Goal: Transaction & Acquisition: Purchase product/service

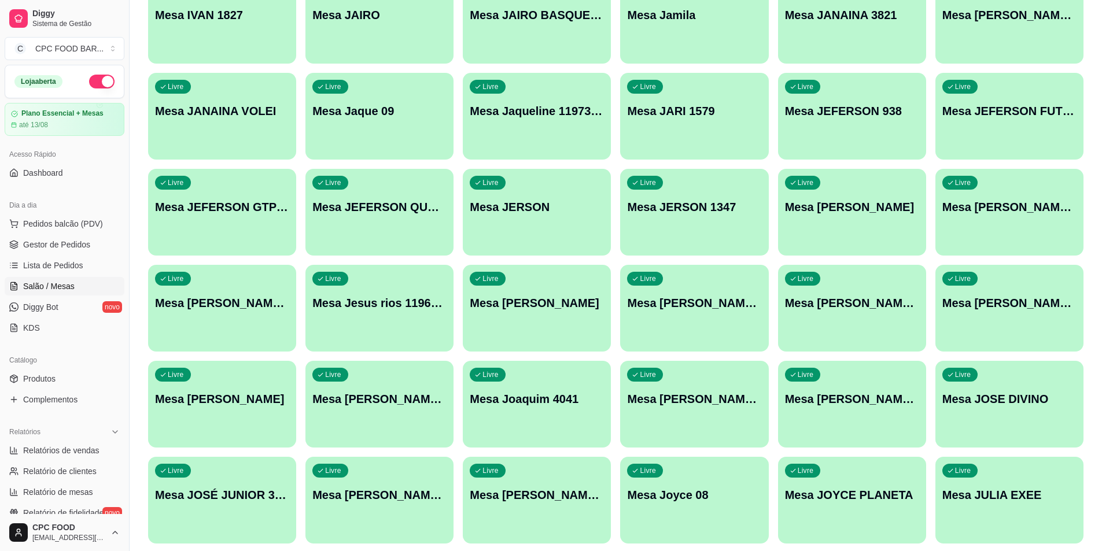
scroll to position [8217, 0]
click at [42, 221] on span "Pedidos balcão (PDV)" at bounding box center [63, 224] width 80 height 12
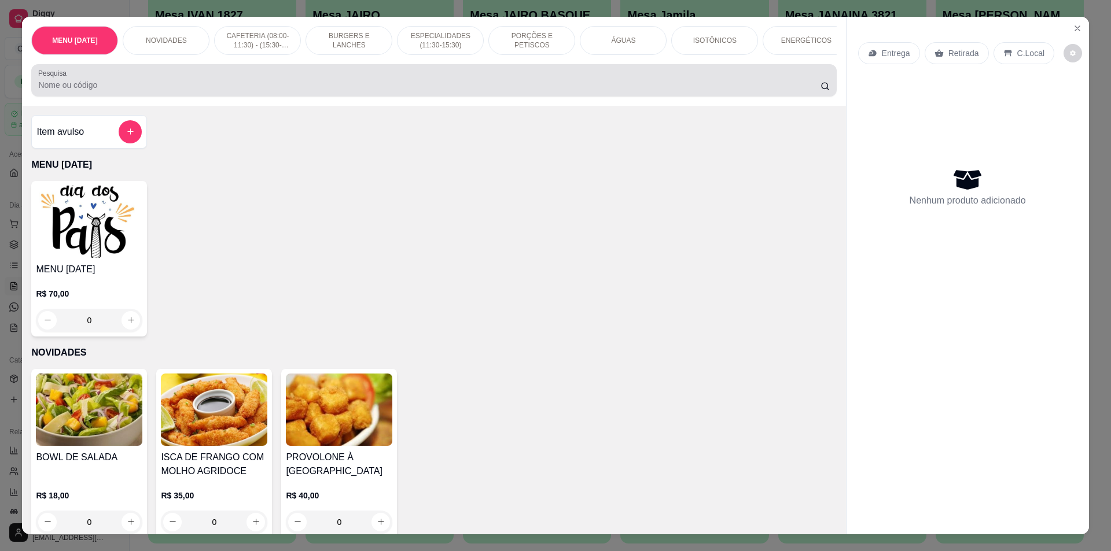
click at [167, 91] on input "Pesquisa" at bounding box center [429, 85] width 782 height 12
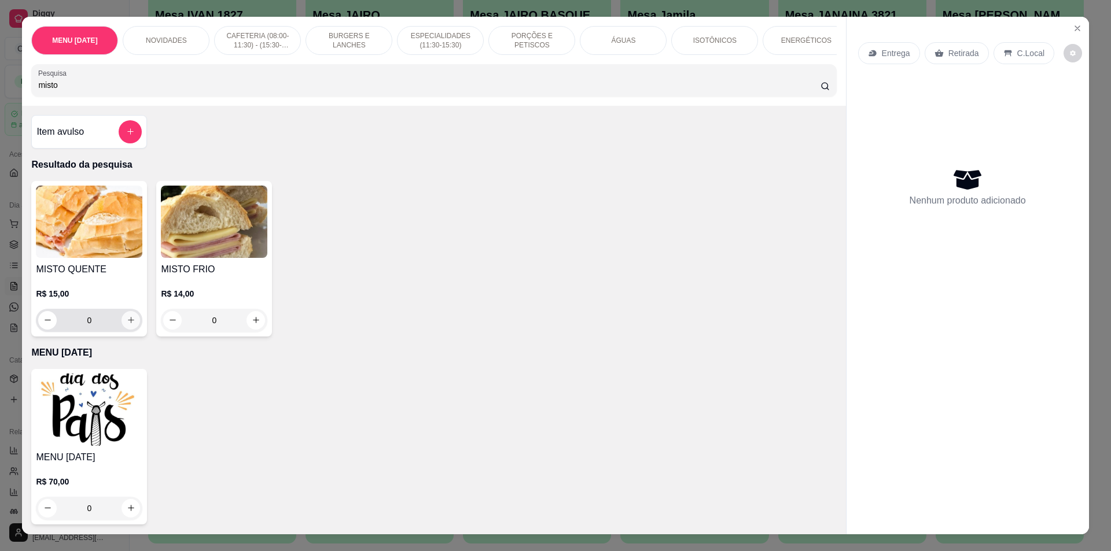
type input "misto"
click at [128, 325] on icon "increase-product-quantity" at bounding box center [131, 320] width 9 height 9
type input "1"
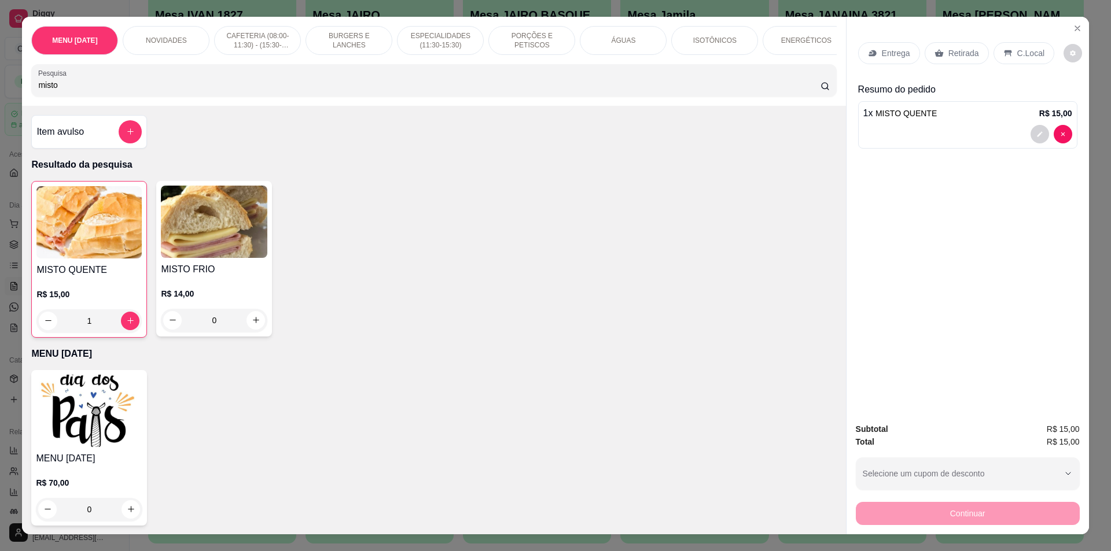
drag, startPoint x: 68, startPoint y: 94, endPoint x: 0, endPoint y: 82, distance: 69.5
click at [0, 82] on div "MENU [DATE] NOVIDADES CAFETERIA (08:00-11:30) - (15:30-18:00) BURGERS E LANCHES…" at bounding box center [555, 275] width 1111 height 551
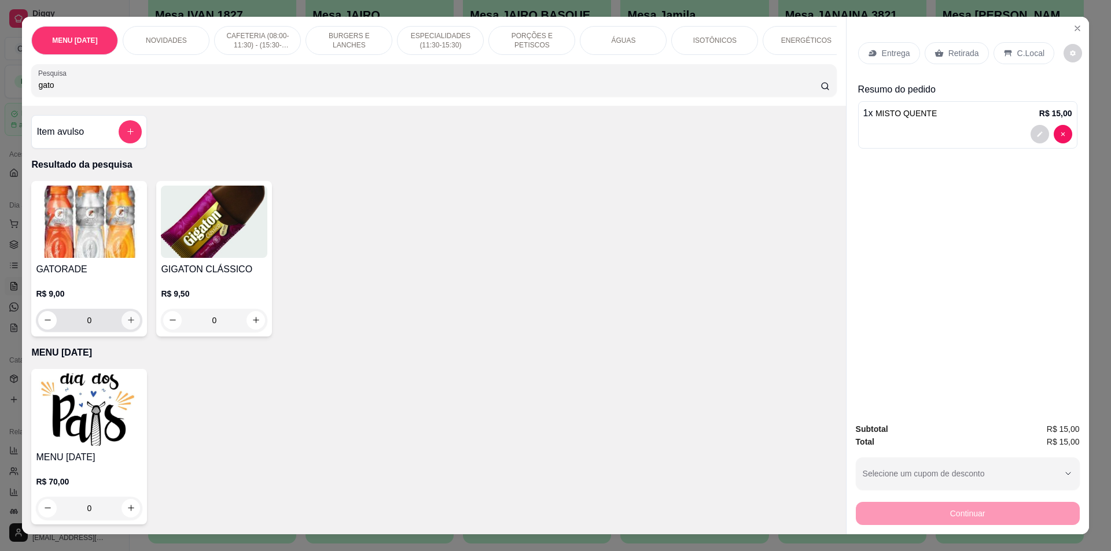
type input "gato"
click at [127, 325] on icon "increase-product-quantity" at bounding box center [131, 320] width 9 height 9
type input "1"
drag, startPoint x: 1028, startPoint y: 48, endPoint x: 962, endPoint y: 520, distance: 476.1
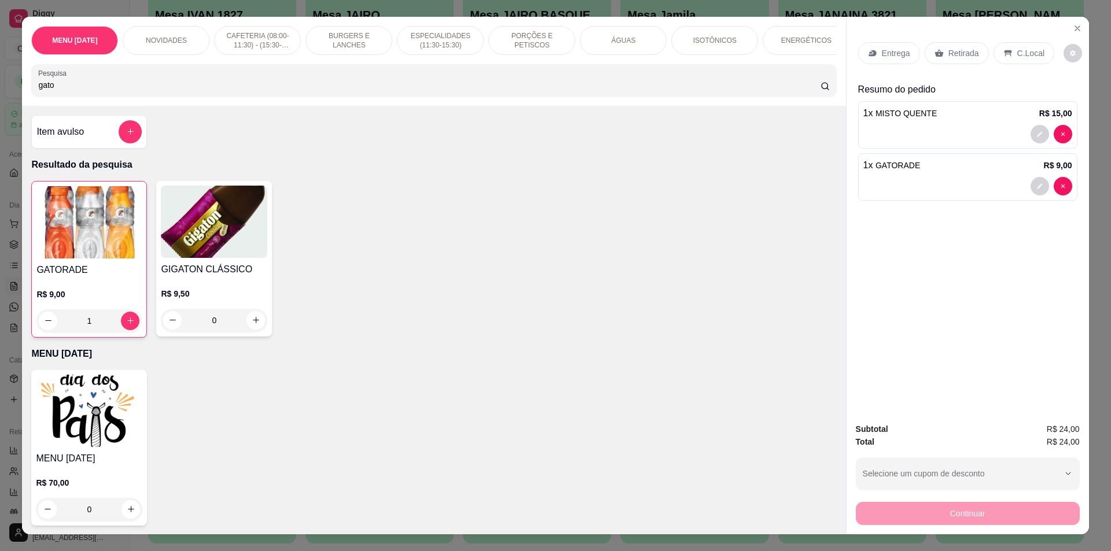
click at [1028, 48] on p "C.Local" at bounding box center [1030, 53] width 27 height 12
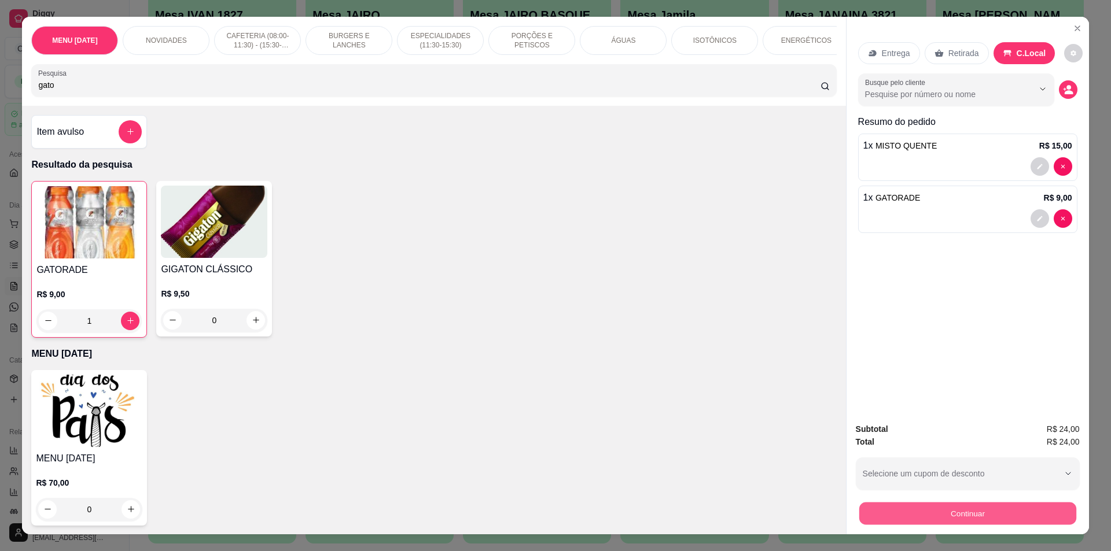
click at [962, 515] on button "Continuar" at bounding box center [967, 514] width 217 height 23
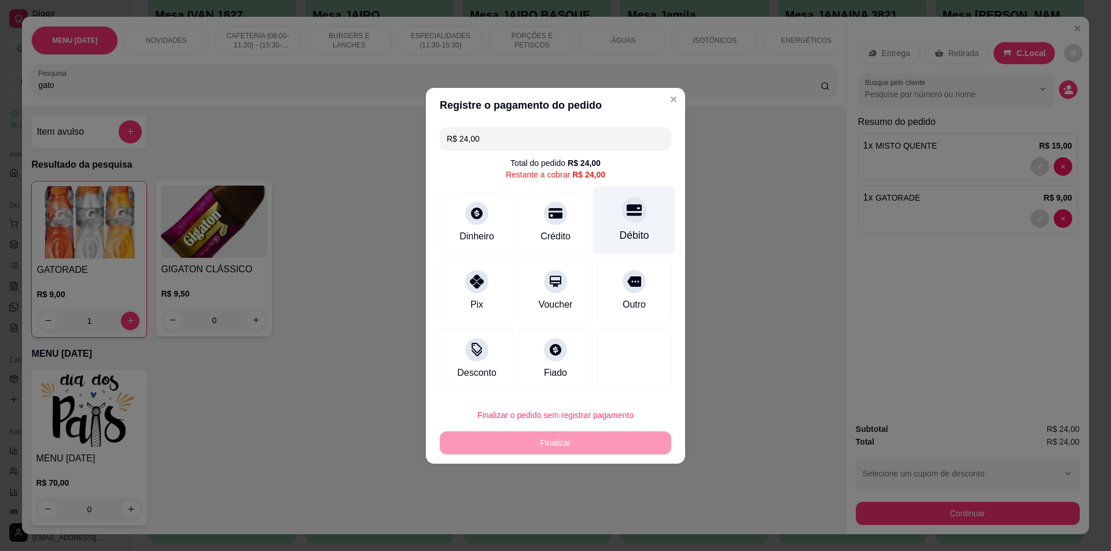
click at [619, 222] on div "Débito" at bounding box center [635, 220] width 82 height 68
type input "R$ 0,00"
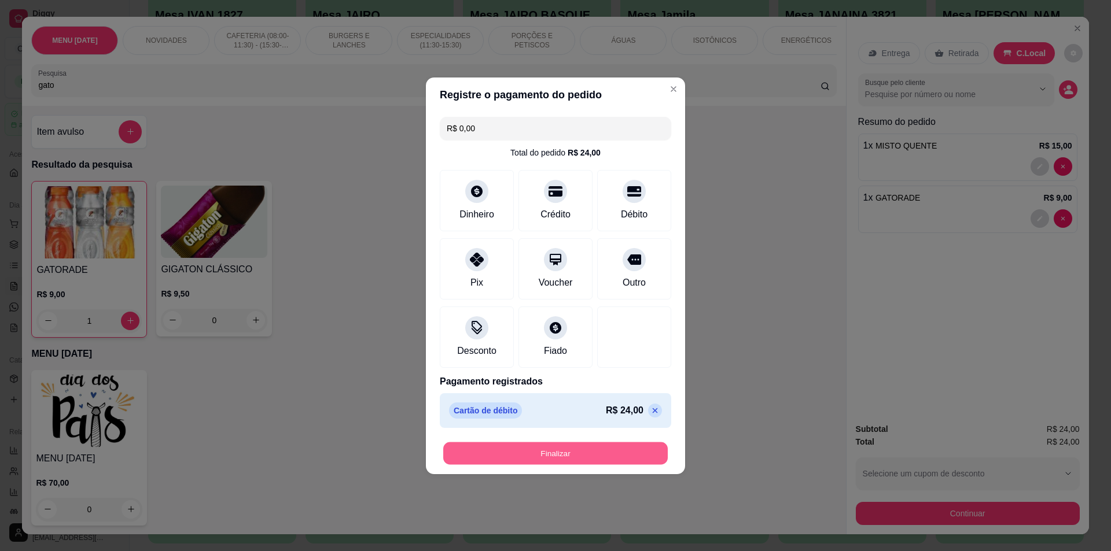
click at [553, 452] on button "Finalizar" at bounding box center [555, 453] width 225 height 23
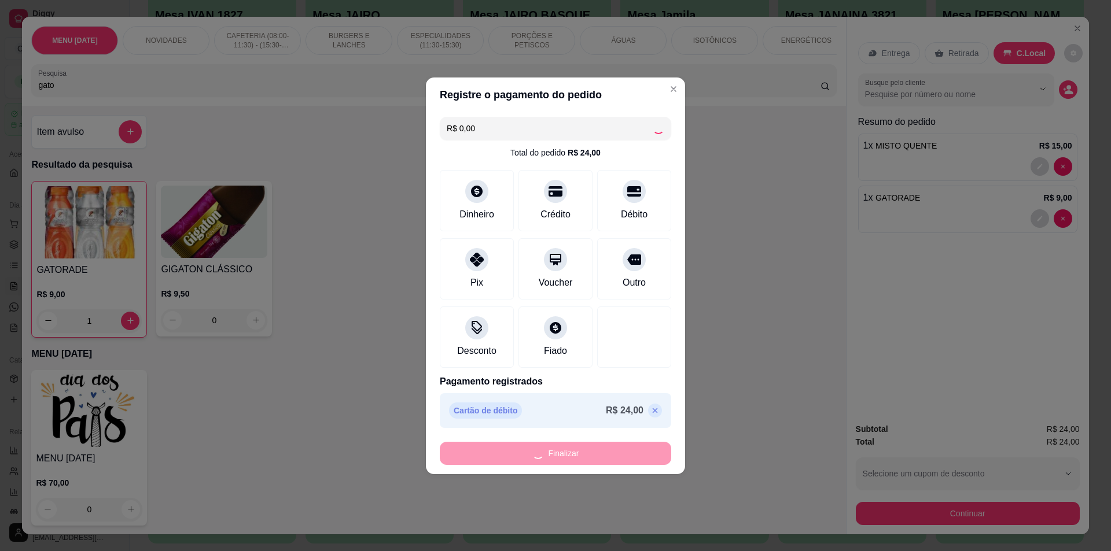
type input "0"
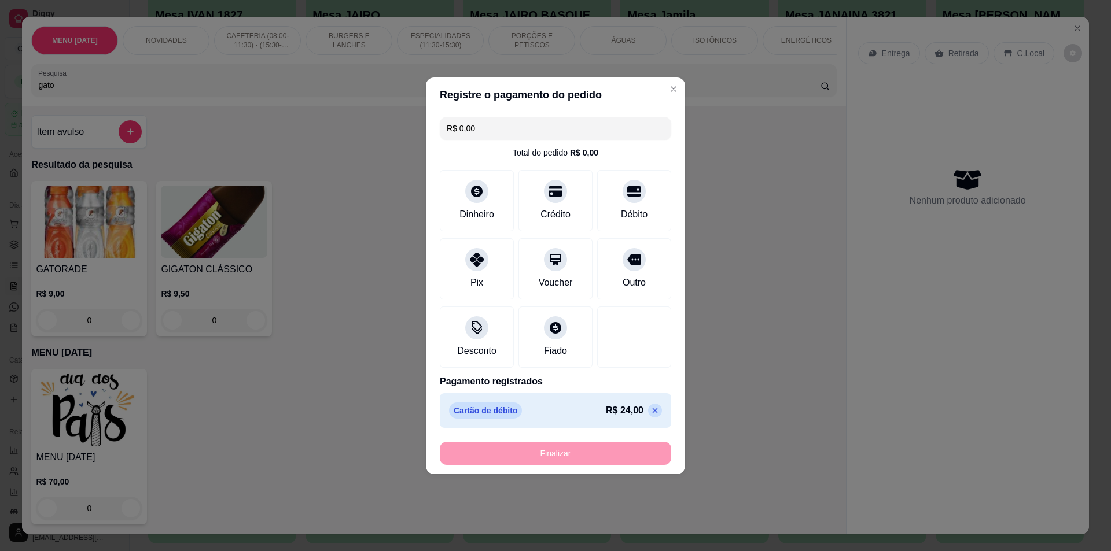
type input "-R$ 24,00"
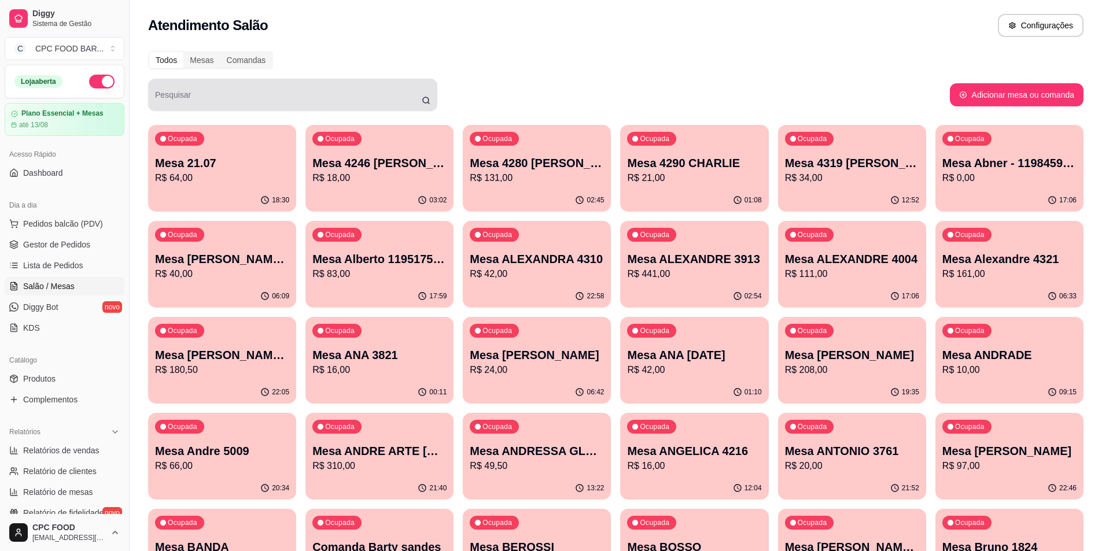
click at [359, 108] on div "Pesquisar" at bounding box center [292, 95] width 289 height 32
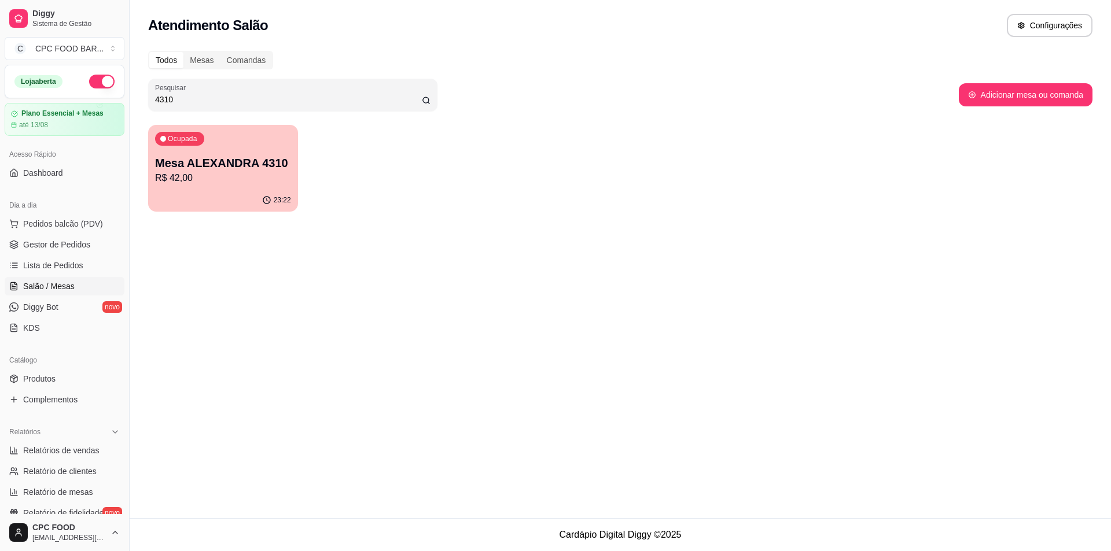
type input "4310"
click at [236, 172] on p "R$ 42,00" at bounding box center [223, 178] width 136 height 14
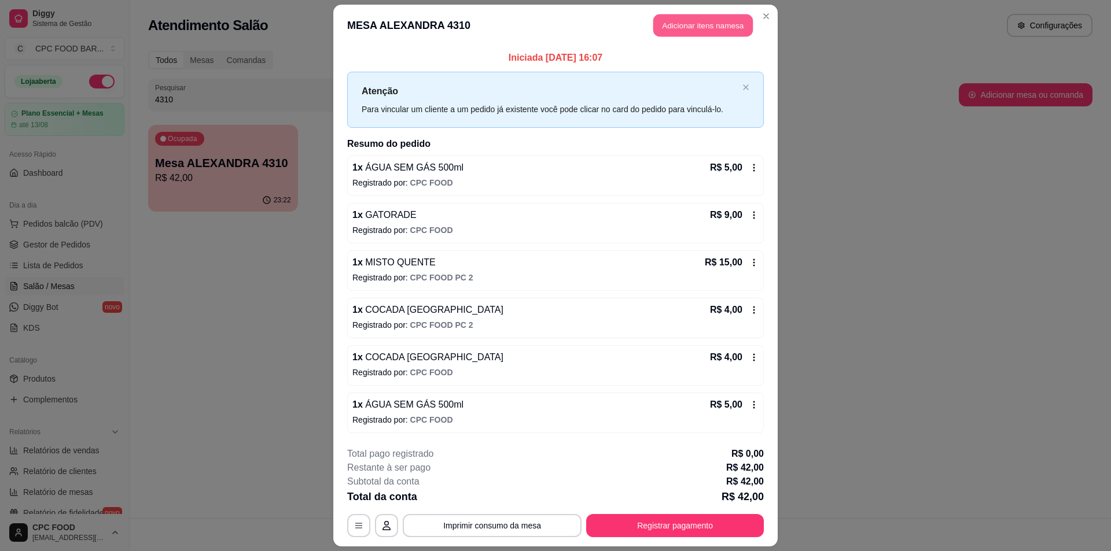
click at [674, 28] on button "Adicionar itens na mesa" at bounding box center [703, 25] width 100 height 23
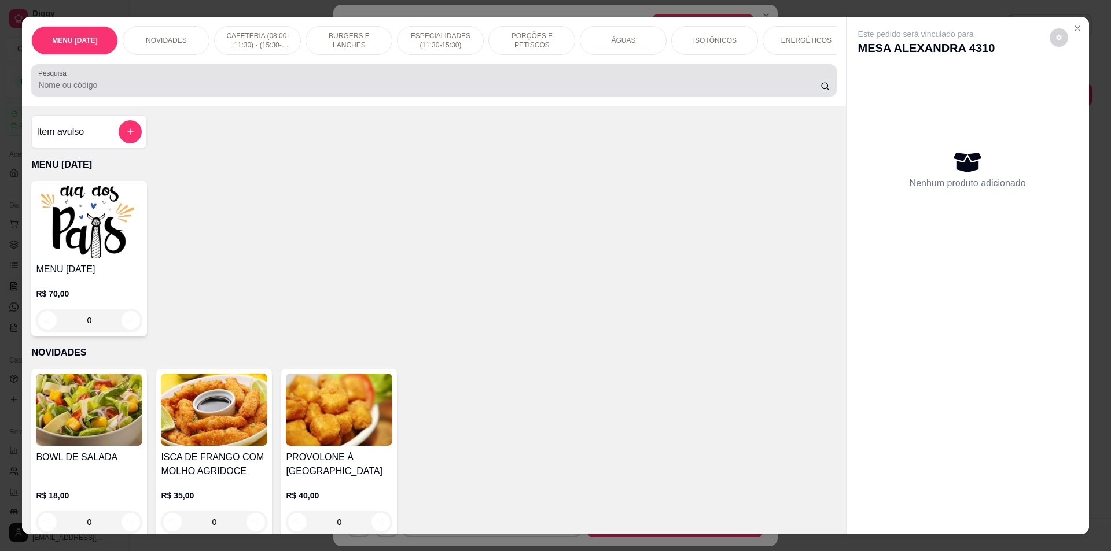
click at [345, 91] on input "Pesquisa" at bounding box center [429, 85] width 782 height 12
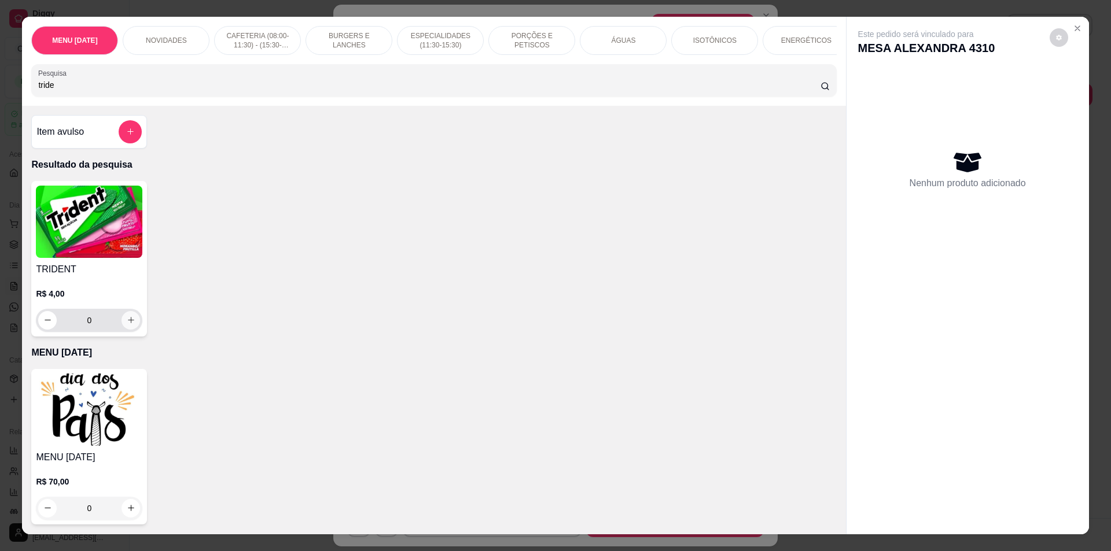
type input "tride"
click at [127, 325] on icon "increase-product-quantity" at bounding box center [131, 320] width 9 height 9
type input "1"
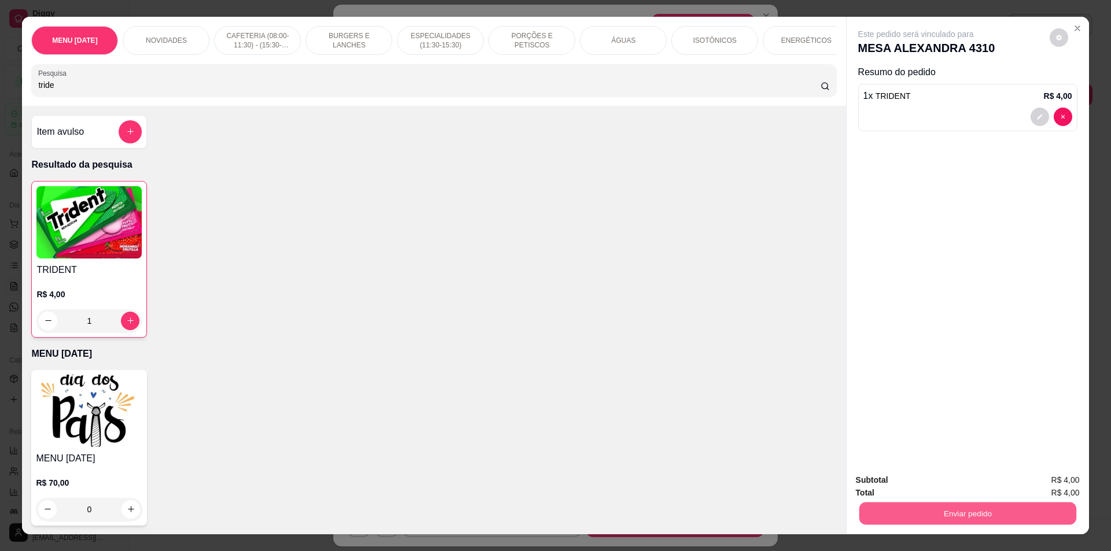
click at [967, 506] on button "Enviar pedido" at bounding box center [967, 514] width 217 height 23
click at [957, 483] on button "Não registrar e enviar pedido" at bounding box center [929, 484] width 117 height 21
